Goal: Information Seeking & Learning: Learn about a topic

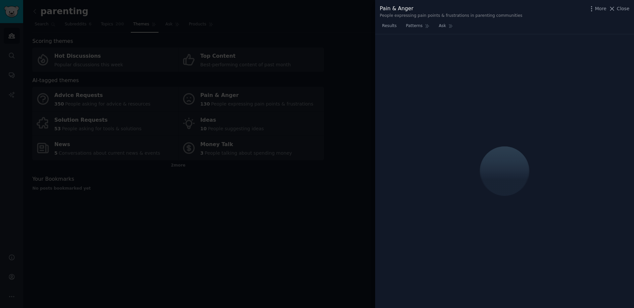
click at [621, 9] on span "Close" at bounding box center [623, 8] width 13 height 7
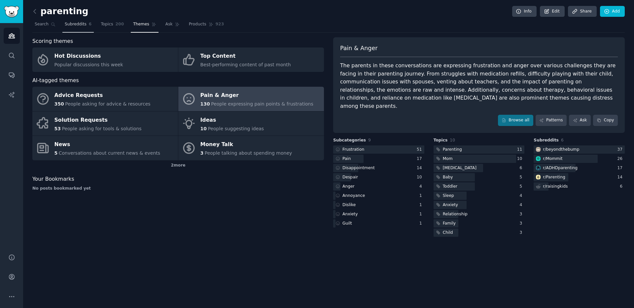
click at [85, 27] on span "Subreddits" at bounding box center [76, 24] width 22 height 6
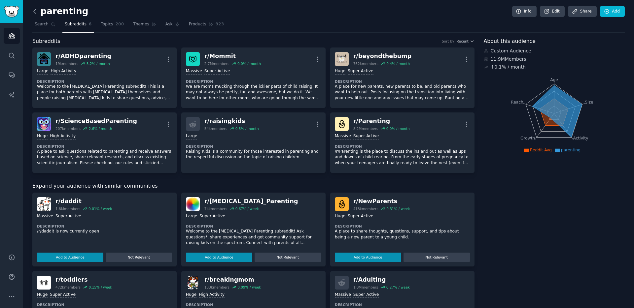
click at [34, 14] on icon at bounding box center [34, 11] width 7 height 7
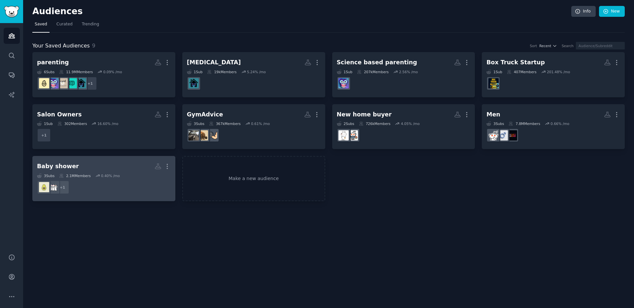
click at [128, 169] on h2 "Baby shower More" at bounding box center [104, 167] width 134 height 12
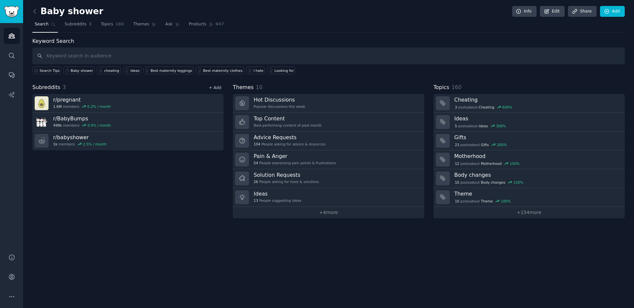
click at [216, 88] on link "+ Add" at bounding box center [215, 87] width 13 height 5
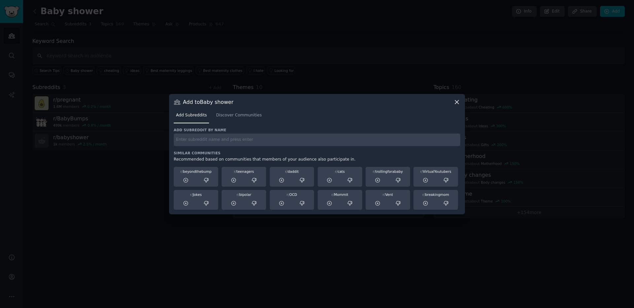
click at [238, 141] on input "text" at bounding box center [317, 140] width 287 height 13
type input "m"
click at [256, 115] on span "Discover Communities" at bounding box center [239, 116] width 46 height 6
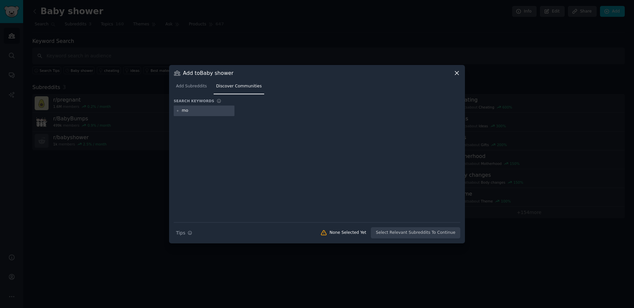
type input "mom"
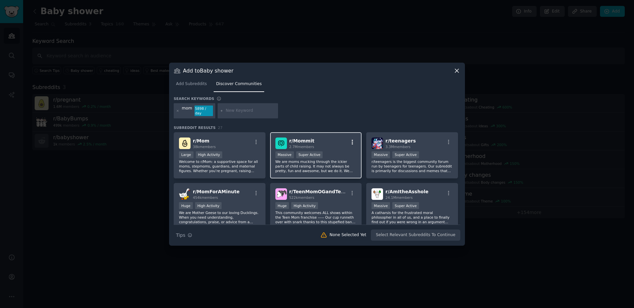
click at [350, 145] on icon "button" at bounding box center [352, 142] width 6 height 6
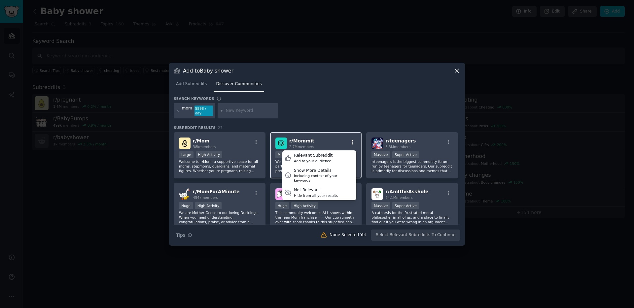
click at [352, 144] on icon "button" at bounding box center [352, 142] width 6 height 6
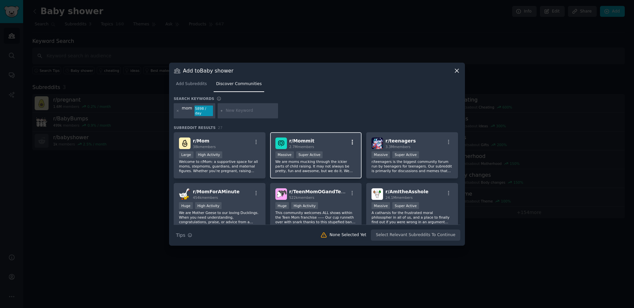
click at [350, 144] on icon "button" at bounding box center [352, 142] width 6 height 6
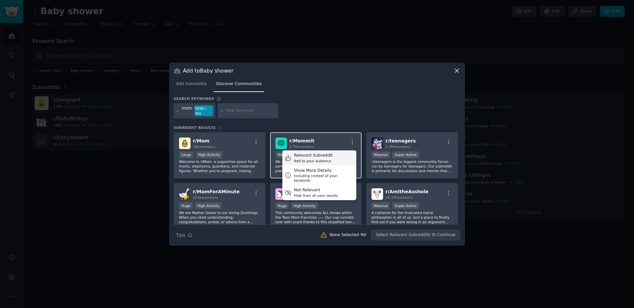
click at [338, 156] on div "Relevant Subreddit Add to your audience" at bounding box center [319, 158] width 74 height 15
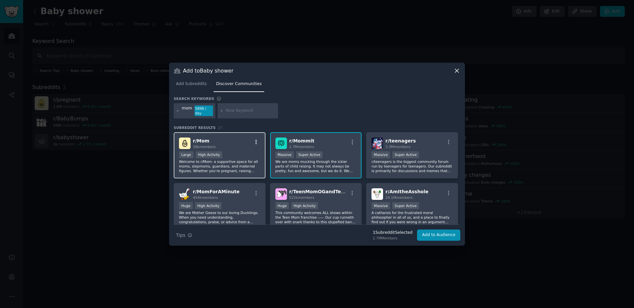
click at [256, 142] on icon "button" at bounding box center [256, 142] width 6 height 6
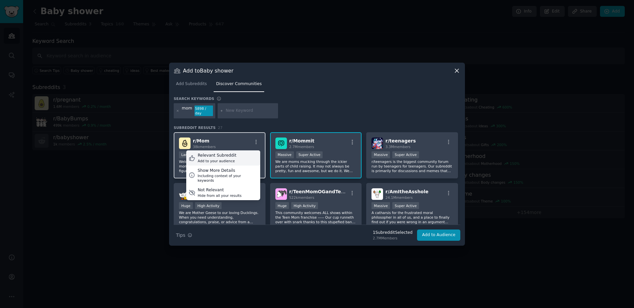
click at [236, 158] on div "Relevant Subreddit Add to your audience" at bounding box center [223, 158] width 74 height 15
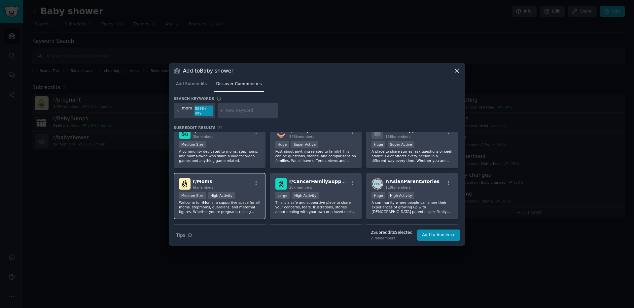
scroll to position [213, 0]
click at [256, 183] on icon "button" at bounding box center [256, 184] width 6 height 6
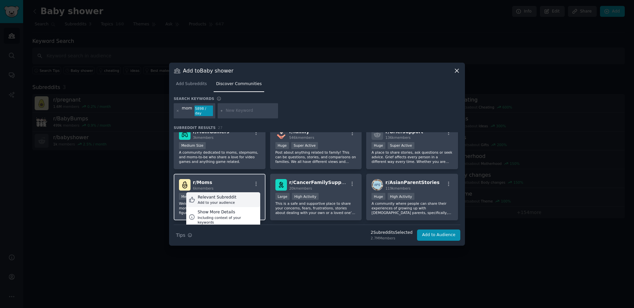
click at [245, 198] on div "Relevant Subreddit Add to your audience" at bounding box center [223, 199] width 74 height 15
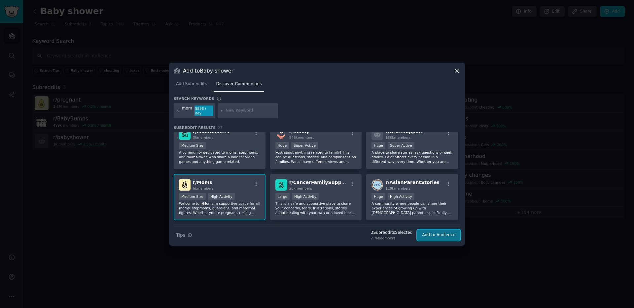
click at [432, 232] on button "Add to Audience" at bounding box center [438, 235] width 43 height 11
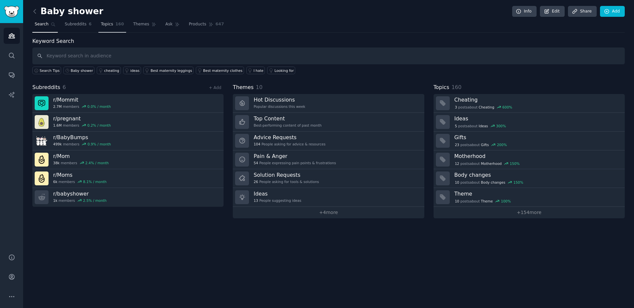
click at [111, 27] on span "Topics" at bounding box center [107, 24] width 12 height 6
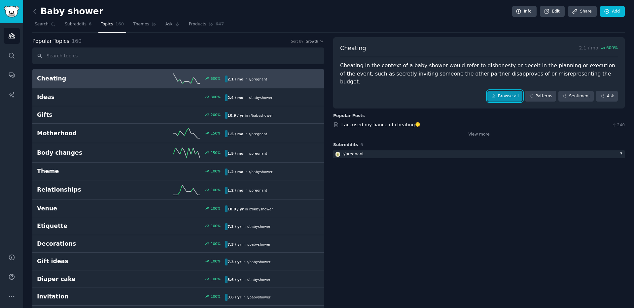
click at [504, 91] on link "Browse all" at bounding box center [504, 96] width 35 height 11
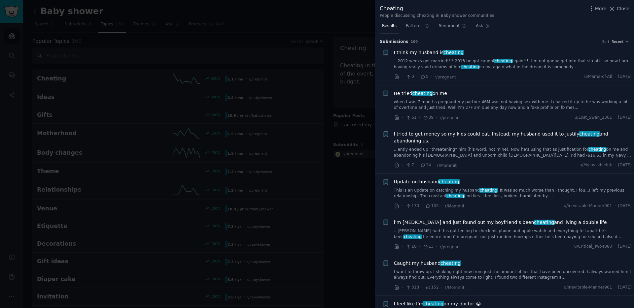
click at [348, 180] on div at bounding box center [317, 154] width 634 height 308
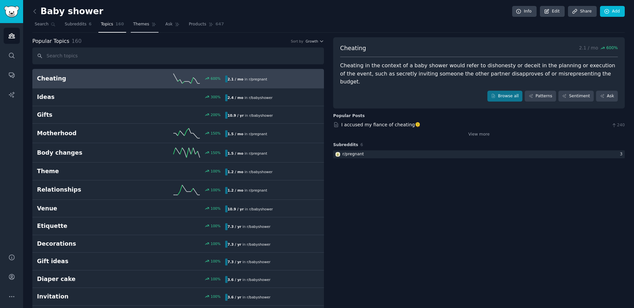
click at [131, 27] on link "Themes" at bounding box center [145, 26] width 28 height 14
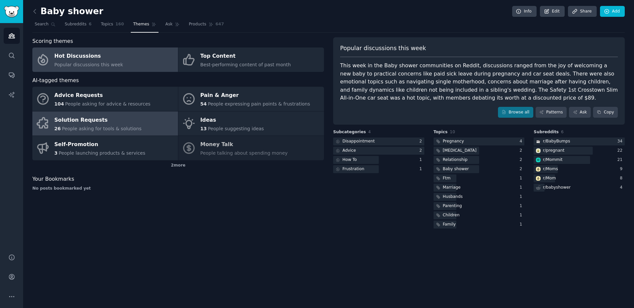
click at [133, 131] on span "People asking for tools & solutions" at bounding box center [102, 128] width 80 height 5
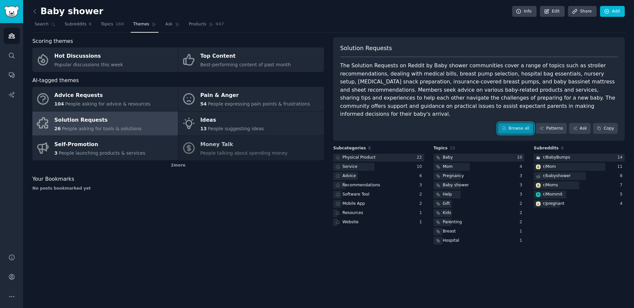
click at [506, 126] on icon at bounding box center [503, 128] width 5 height 5
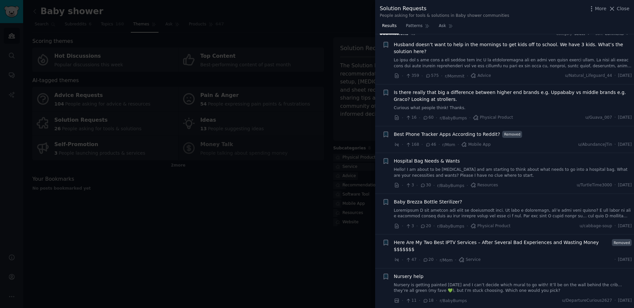
scroll to position [9, 0]
click at [428, 184] on span "30" at bounding box center [425, 184] width 11 height 6
click at [425, 160] on span "Hospital Bag Needs & Wants" at bounding box center [427, 159] width 66 height 7
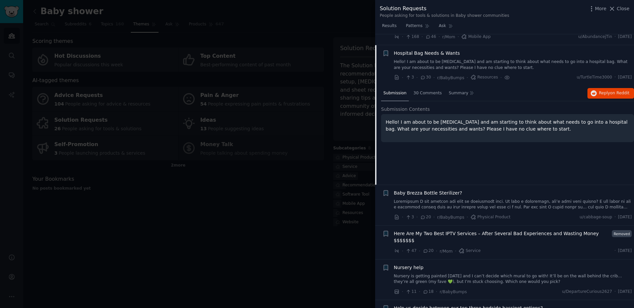
scroll to position [127, 0]
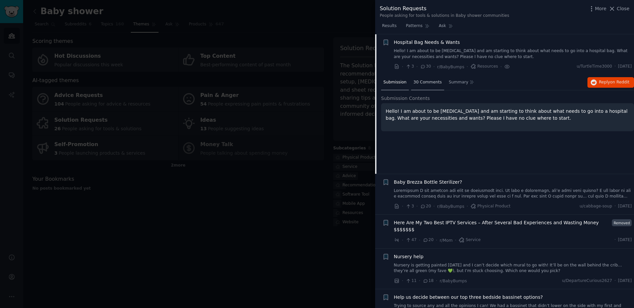
click at [436, 85] on span "30 Comments" at bounding box center [427, 83] width 28 height 6
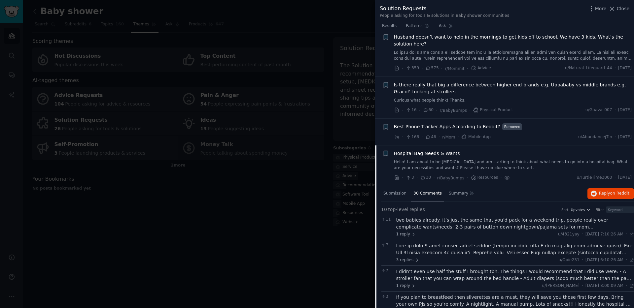
scroll to position [0, 0]
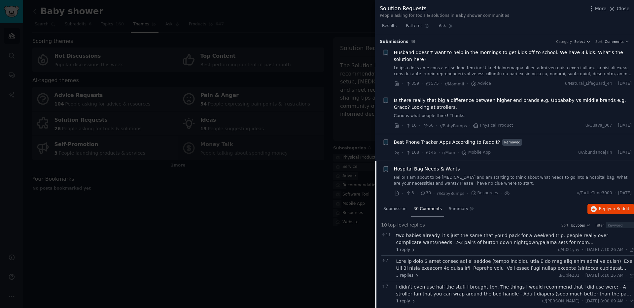
click at [442, 177] on link "Hello! I am about to be [MEDICAL_DATA] and am starting to think about what need…" at bounding box center [513, 181] width 238 height 12
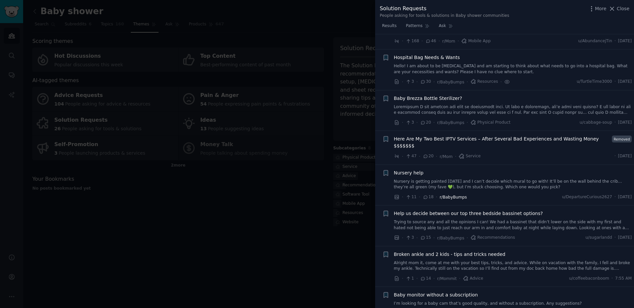
scroll to position [127, 0]
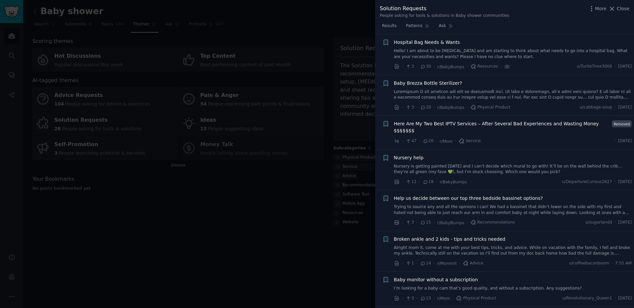
click at [439, 176] on div "Nursery help Nursery is getting painted [DATE] and I can’t decide which mural t…" at bounding box center [513, 169] width 238 height 31
click at [440, 175] on link "Nursery is getting painted [DATE] and I can’t decide which mural to go with! It…" at bounding box center [513, 170] width 238 height 12
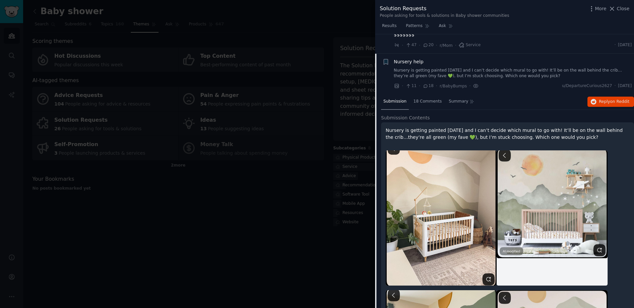
scroll to position [242, 0]
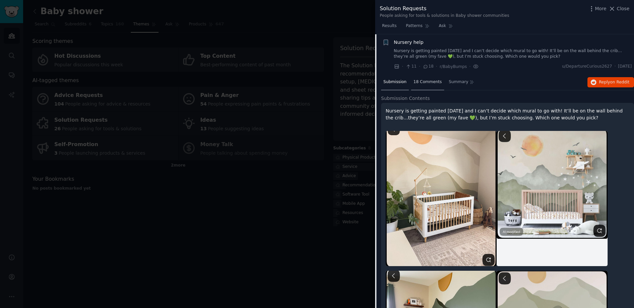
click at [431, 82] on span "18 Comments" at bounding box center [427, 82] width 28 height 6
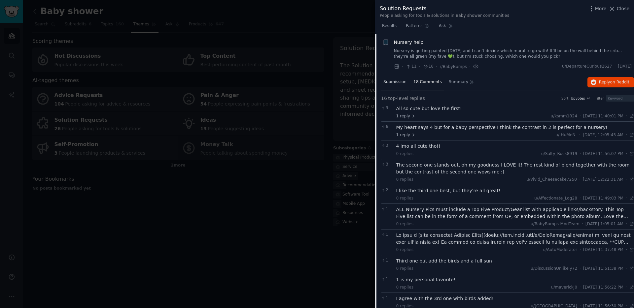
click at [397, 81] on span "Submission" at bounding box center [394, 82] width 23 height 6
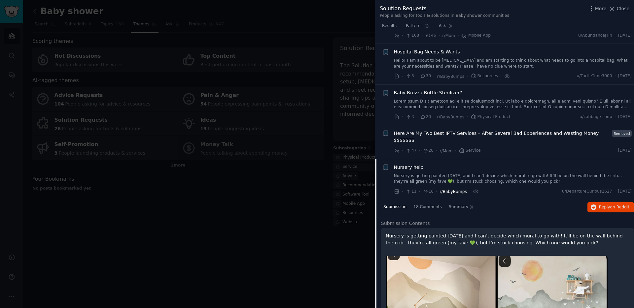
scroll to position [133, 0]
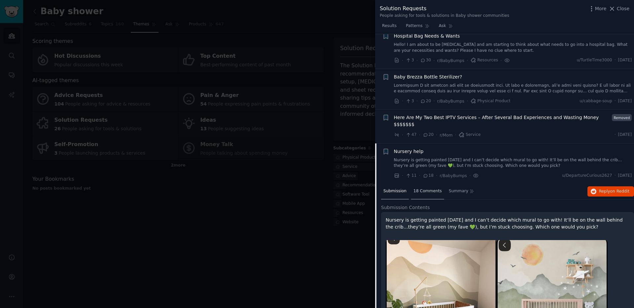
click at [431, 194] on span "18 Comments" at bounding box center [427, 191] width 28 height 6
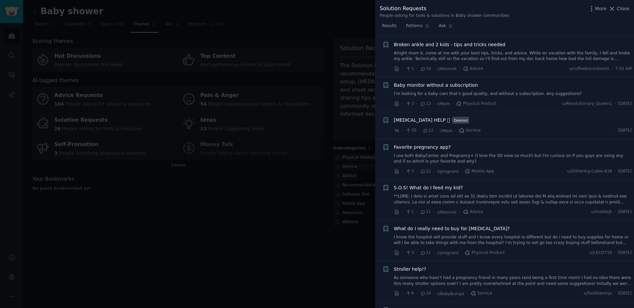
scroll to position [643, 0]
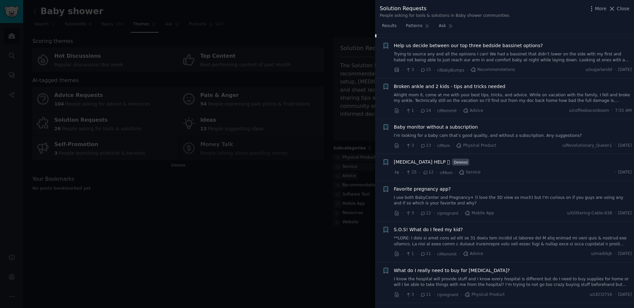
click at [505, 138] on link "I’m looking for a baby cam that’s good quality, and without a subscription. Any…" at bounding box center [513, 136] width 238 height 6
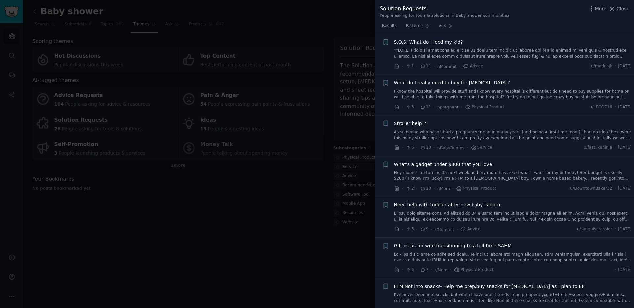
scroll to position [570, 0]
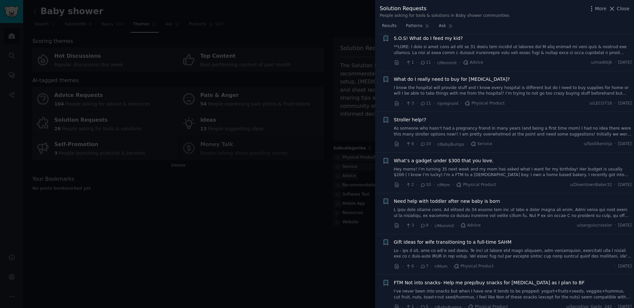
click at [432, 176] on link "Hey moms! I’m turning 35 next week and my mom has asked what I want for my birt…" at bounding box center [513, 173] width 238 height 12
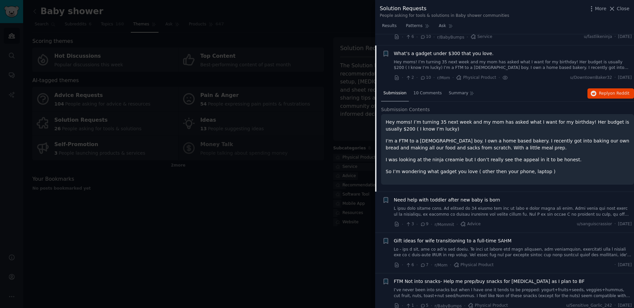
scroll to position [590, 0]
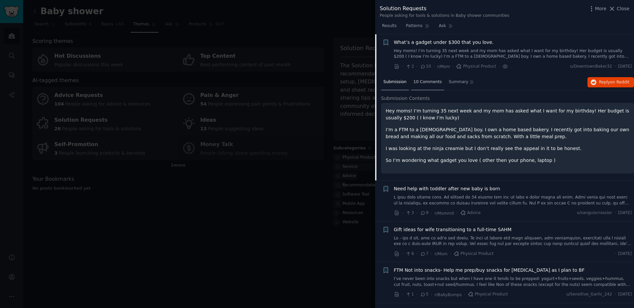
click at [422, 82] on span "10 Comments" at bounding box center [427, 82] width 28 height 6
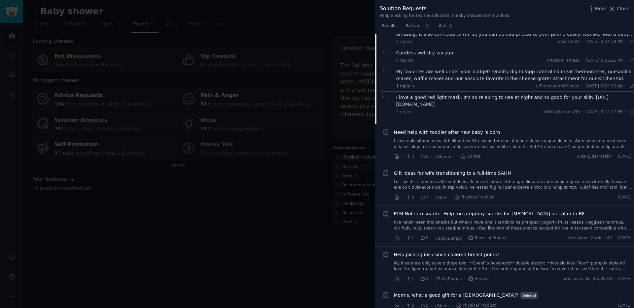
scroll to position [723, 0]
click at [432, 179] on link at bounding box center [513, 185] width 238 height 12
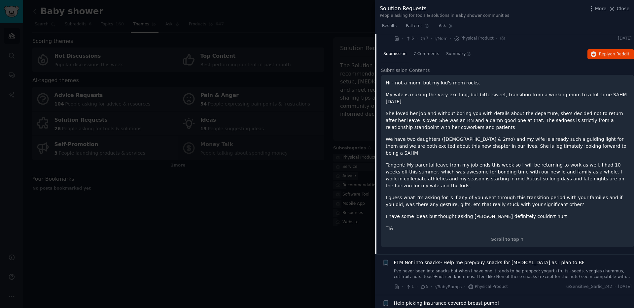
scroll to position [699, 0]
click at [422, 58] on div "7 Comments" at bounding box center [426, 55] width 30 height 16
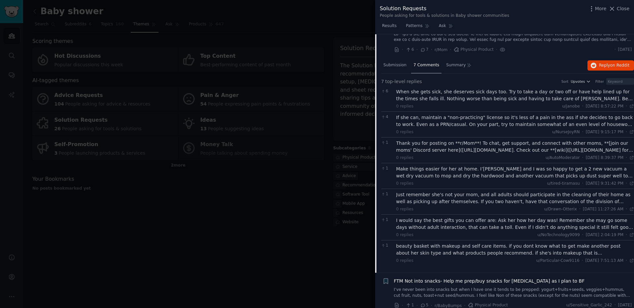
scroll to position [667, 0]
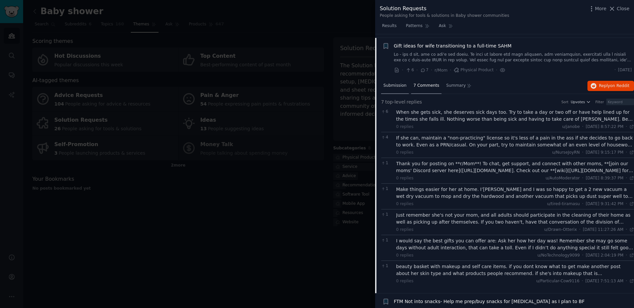
click at [404, 91] on div "Submission" at bounding box center [395, 86] width 28 height 16
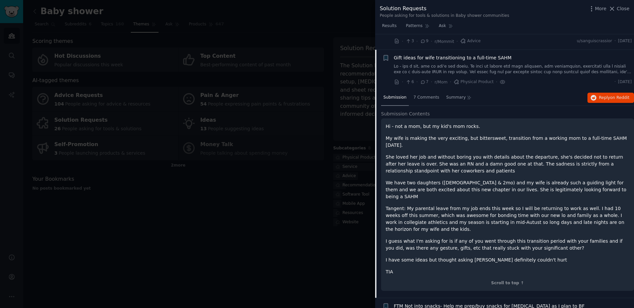
scroll to position [655, 0]
click at [443, 73] on link at bounding box center [513, 71] width 238 height 12
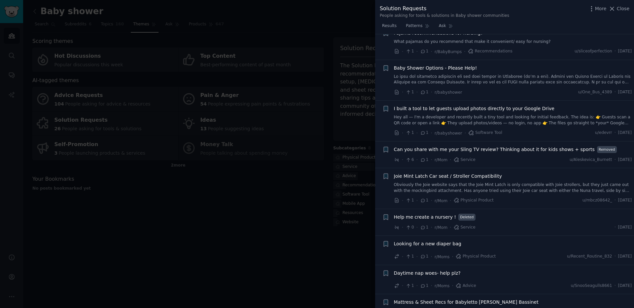
scroll to position [1351, 0]
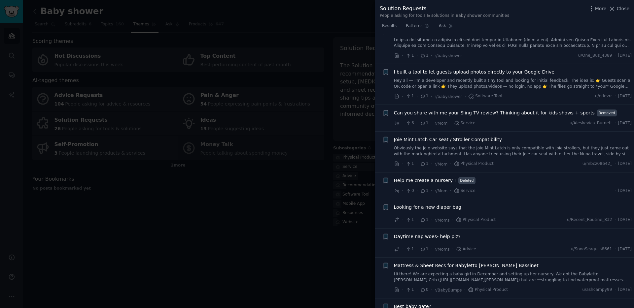
click at [305, 232] on div at bounding box center [317, 154] width 634 height 308
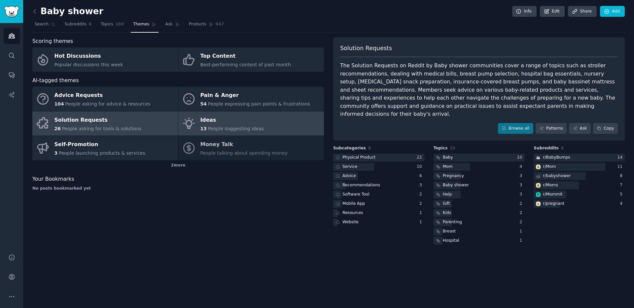
click at [261, 130] on link "Ideas 13 People suggesting ideas" at bounding box center [251, 124] width 146 height 24
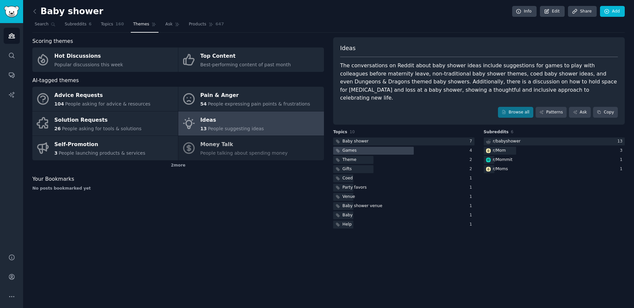
click at [349, 147] on div "Games" at bounding box center [345, 151] width 24 height 8
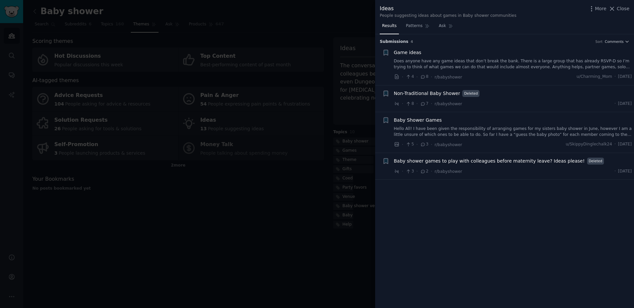
click at [427, 68] on link "Does anyone have any game ideas that don’t break the bank. There is a large gro…" at bounding box center [513, 64] width 238 height 12
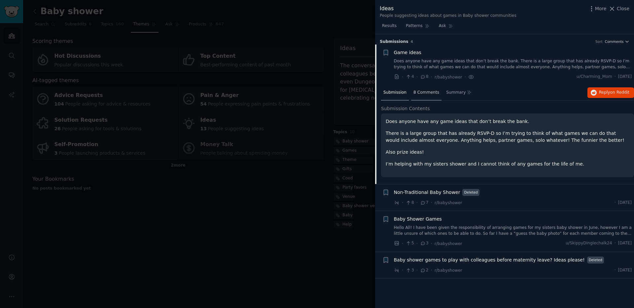
click at [433, 90] on span "8 Comments" at bounding box center [426, 93] width 26 height 6
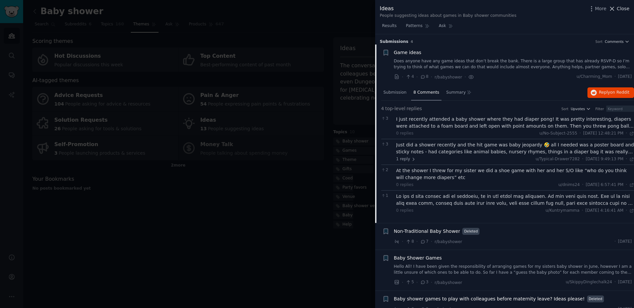
click at [622, 9] on span "Close" at bounding box center [623, 8] width 13 height 7
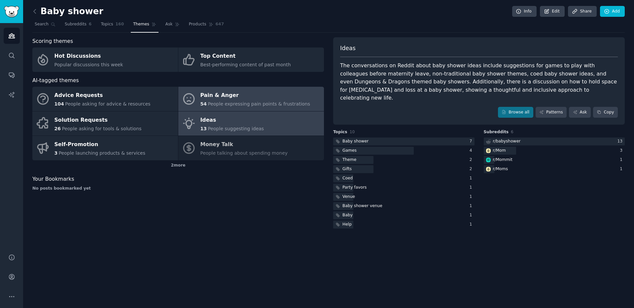
click at [235, 103] on span "People expressing pain points & frustrations" at bounding box center [259, 103] width 102 height 5
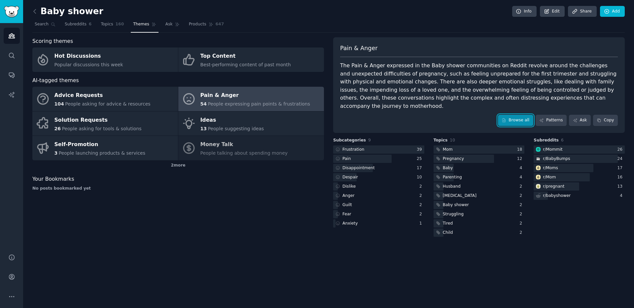
click at [517, 115] on link "Browse all" at bounding box center [515, 120] width 35 height 11
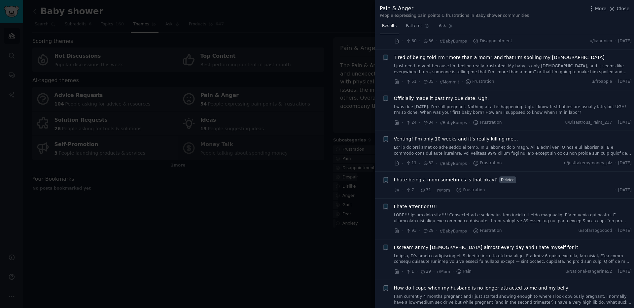
scroll to position [867, 0]
